Goal: Task Accomplishment & Management: Manage account settings

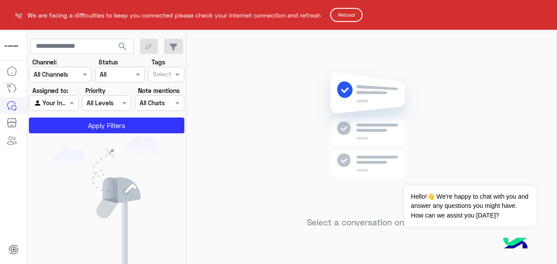
click at [356, 13] on button "Reload" at bounding box center [346, 15] width 32 height 14
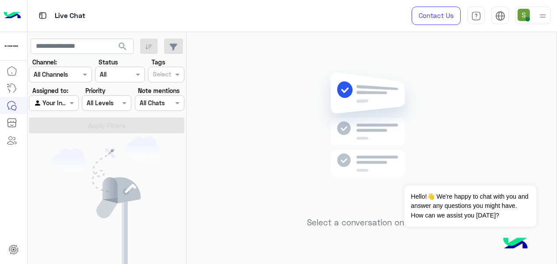
click at [542, 16] on img at bounding box center [542, 16] width 11 height 11
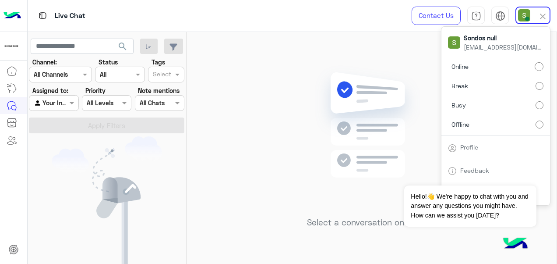
click at [504, 121] on label "Offline" at bounding box center [495, 124] width 95 height 16
click at [338, 37] on div "Select a conversation on the left" at bounding box center [372, 149] width 370 height 235
